Goal: Use online tool/utility: Utilize a website feature to perform a specific function

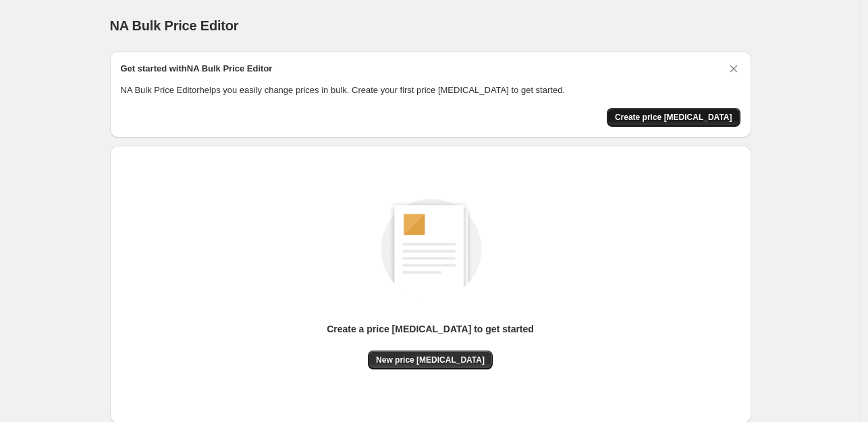
click at [688, 112] on span "Create price change job" at bounding box center [673, 117] width 117 height 11
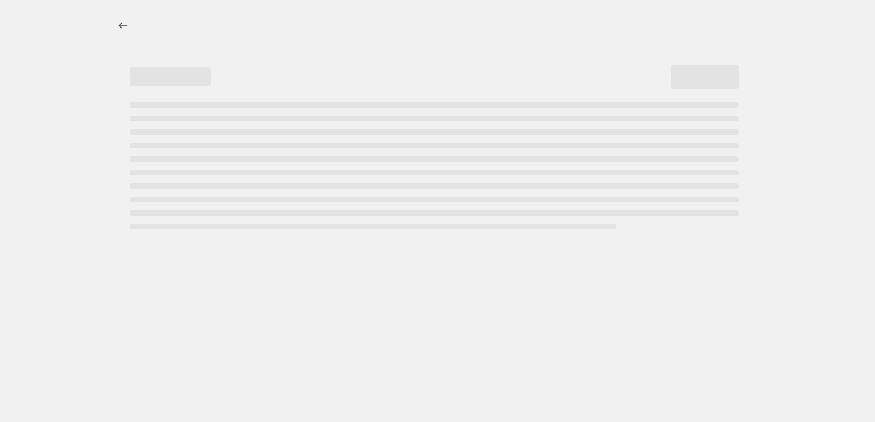
select select "percentage"
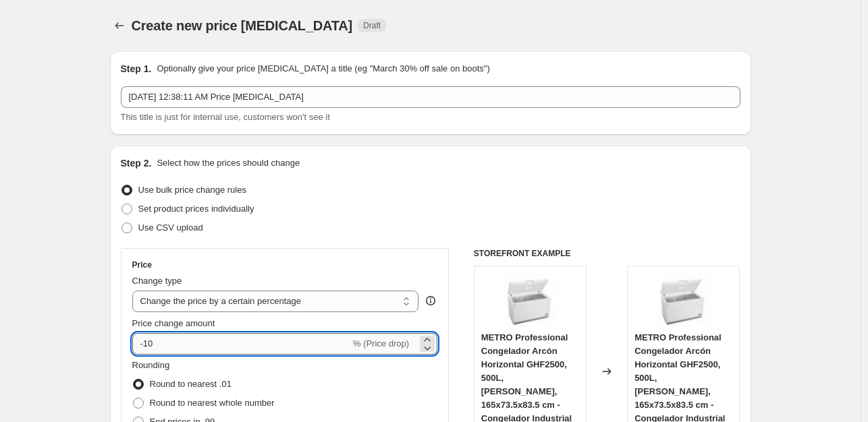
click at [208, 341] on input "-10" at bounding box center [241, 344] width 218 height 22
type input "-1"
type input "-35"
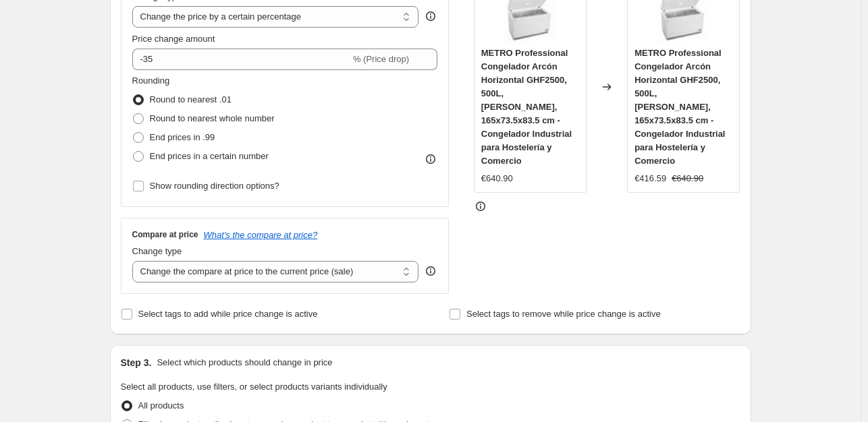
scroll to position [310, 0]
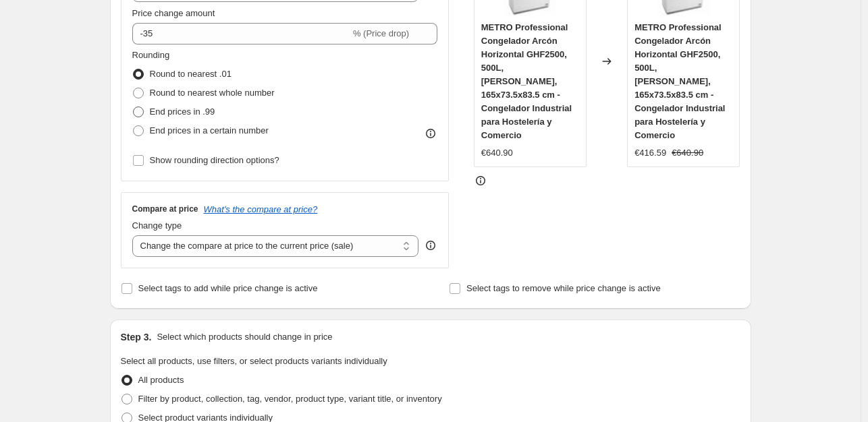
click at [204, 114] on span "End prices in .99" at bounding box center [182, 112] width 65 height 10
click at [134, 107] on input "End prices in .99" at bounding box center [133, 107] width 1 height 1
radio input "true"
click at [73, 145] on div "Create new price change job. This page is ready Create new price change job Dra…" at bounding box center [430, 429] width 860 height 1479
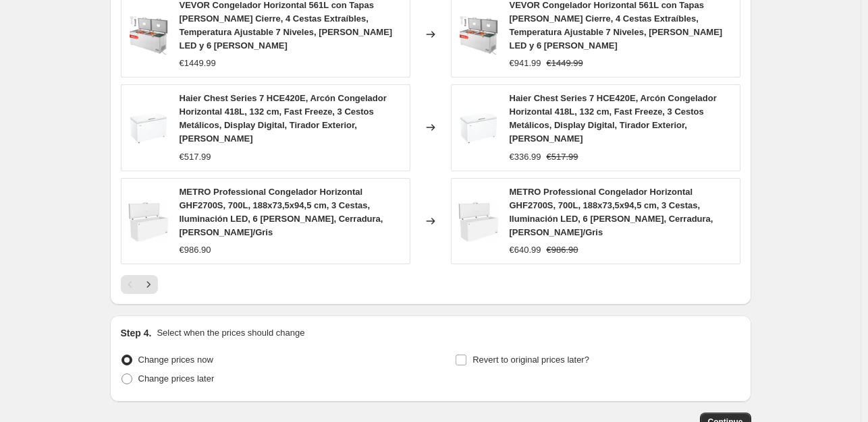
scroll to position [1015, 0]
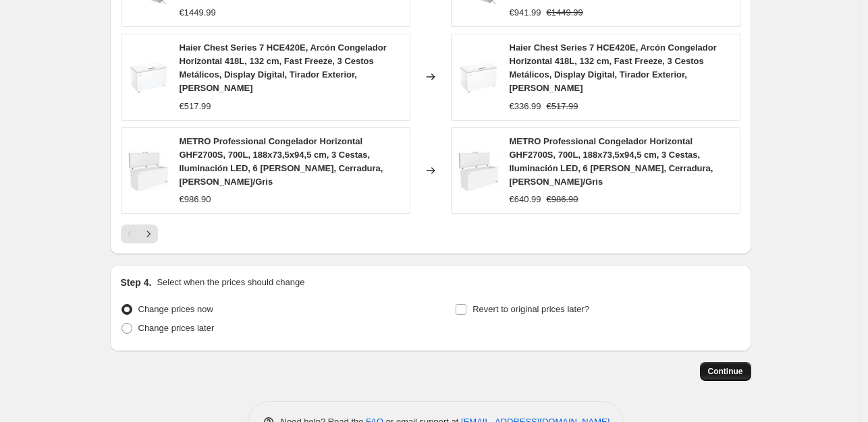
click at [743, 366] on span "Continue" at bounding box center [725, 371] width 35 height 11
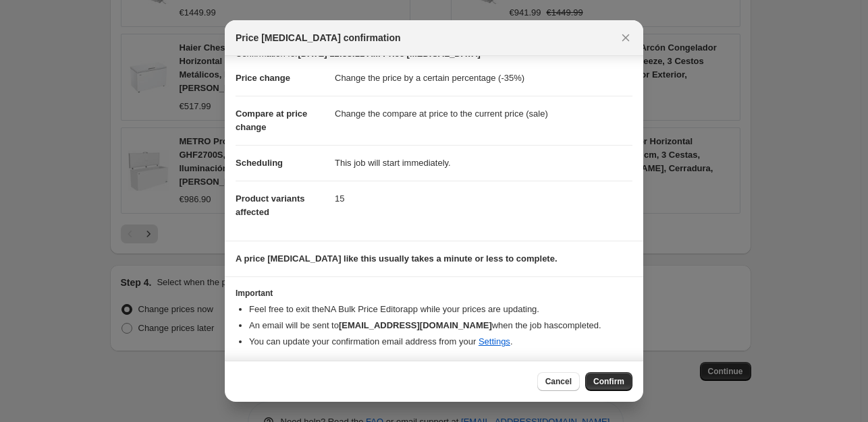
scroll to position [20, 0]
click at [612, 383] on span "Confirm" at bounding box center [608, 382] width 31 height 11
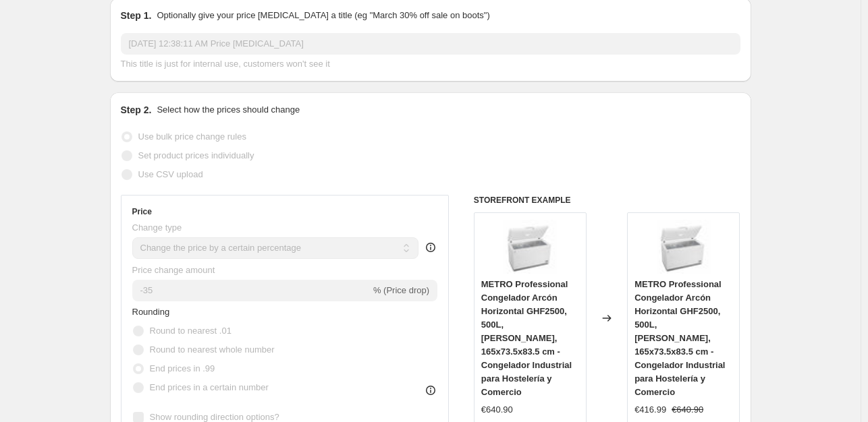
scroll to position [91, 0]
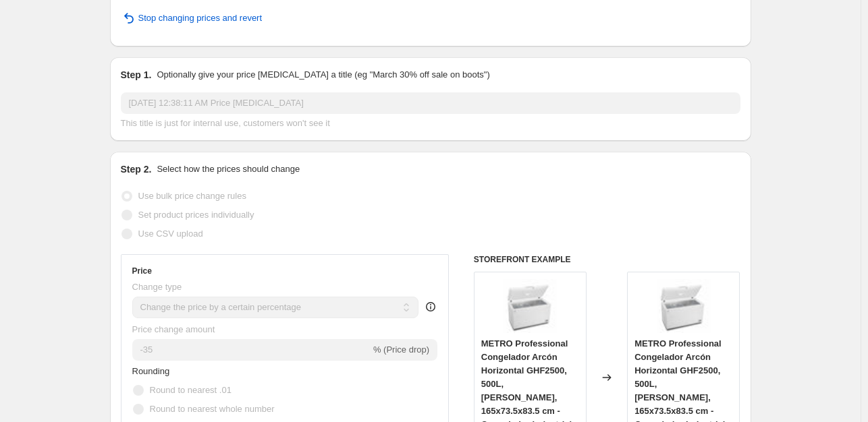
select select "percentage"
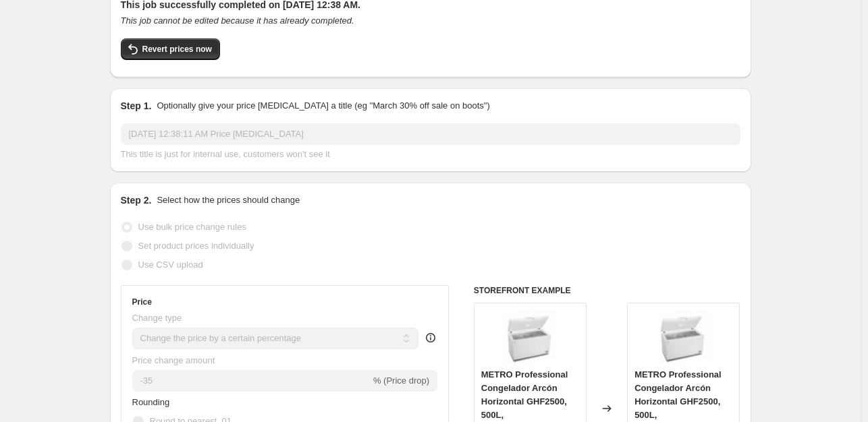
scroll to position [0, 0]
